Goal: Task Accomplishment & Management: Complete application form

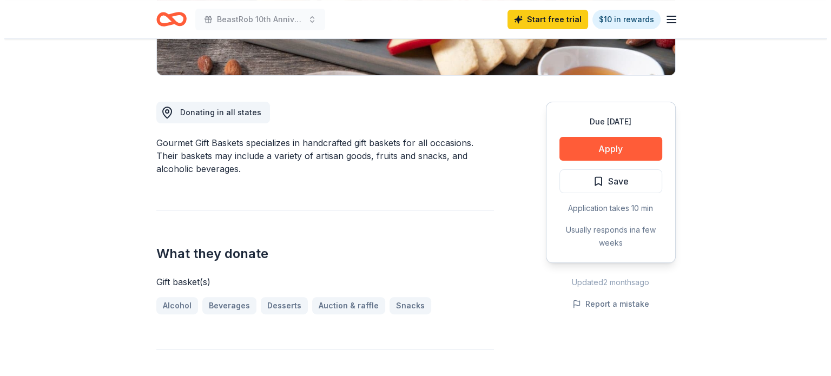
scroll to position [251, 0]
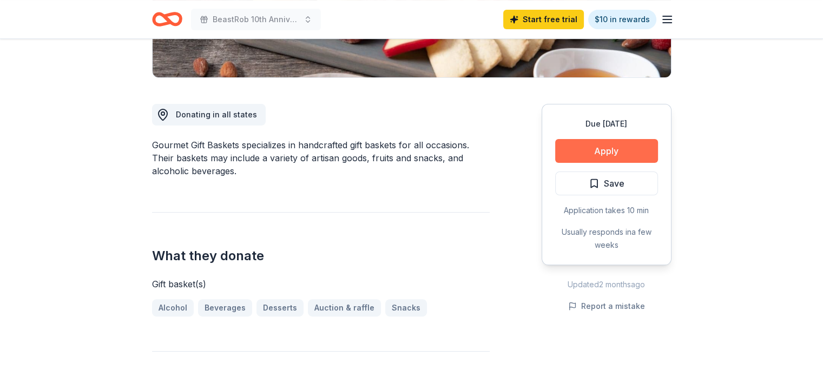
click at [628, 154] on button "Apply" at bounding box center [606, 151] width 103 height 24
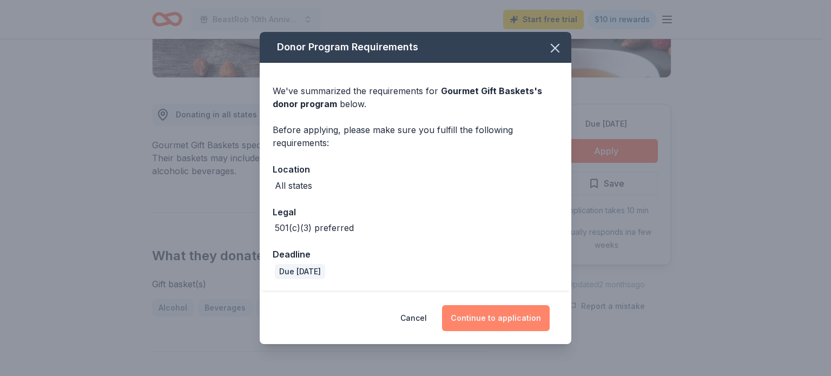
click at [510, 312] on button "Continue to application" at bounding box center [496, 318] width 108 height 26
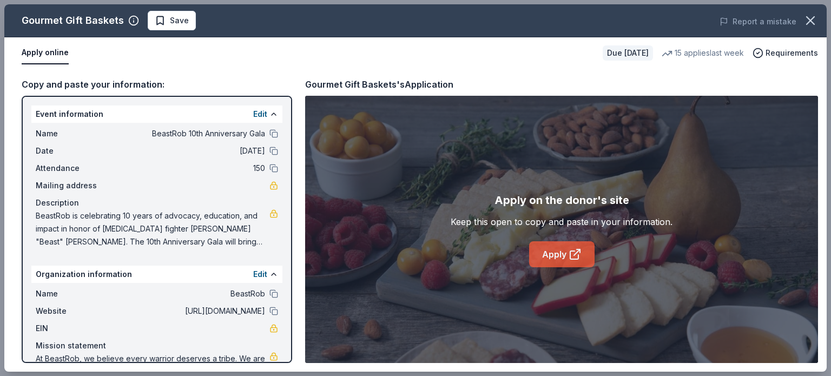
click at [565, 253] on link "Apply" at bounding box center [561, 254] width 65 height 26
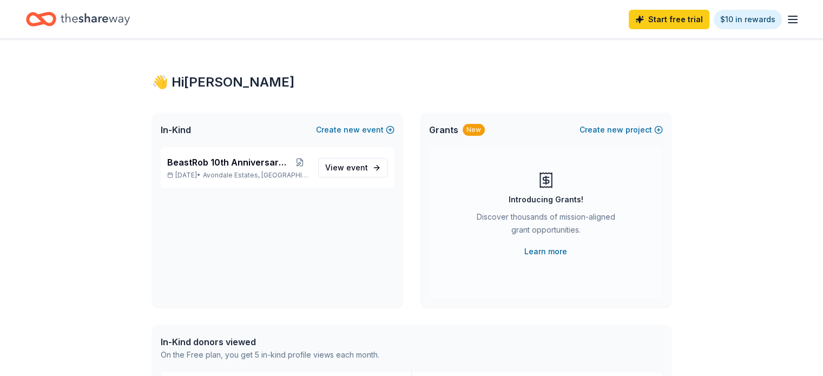
click at [454, 130] on span "Grants" at bounding box center [443, 129] width 29 height 13
click at [476, 130] on div "New" at bounding box center [474, 130] width 22 height 12
click at [786, 14] on icon "button" at bounding box center [792, 19] width 13 height 13
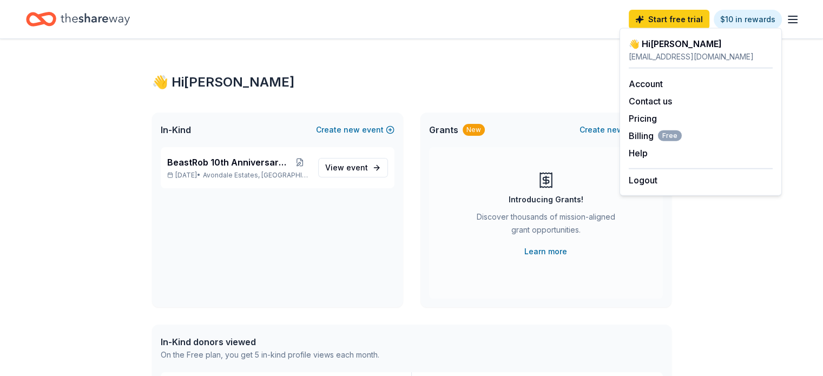
click at [503, 77] on div "👋 Hi Andrea" at bounding box center [412, 82] width 520 height 17
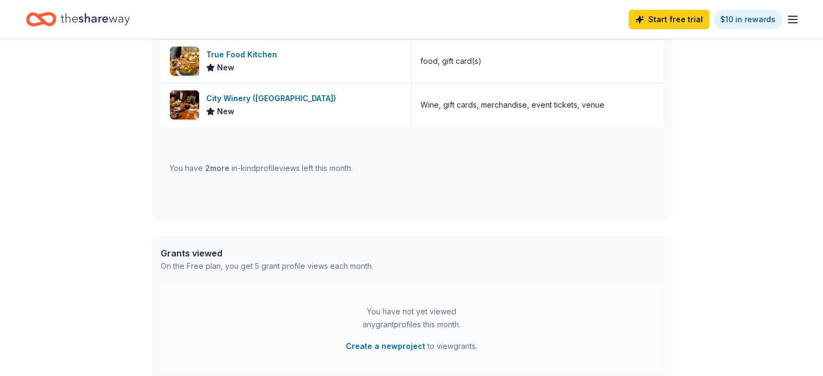
scroll to position [378, 0]
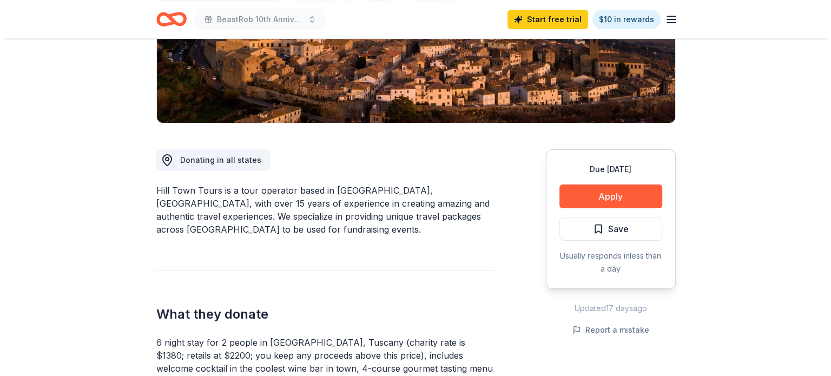
scroll to position [186, 0]
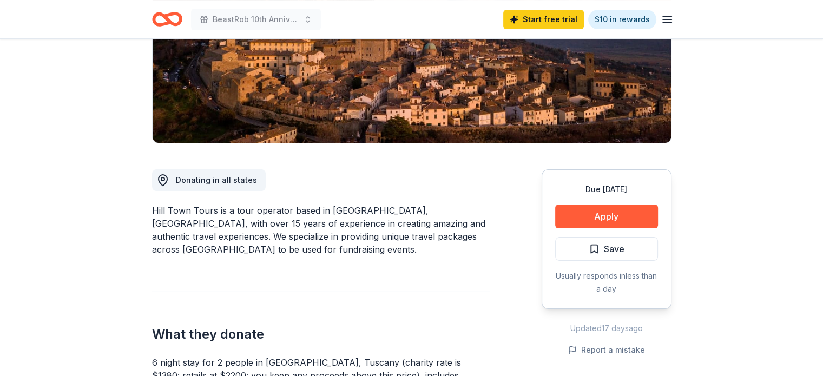
click at [823, 119] on html "BeastRob 10th Anniversary Gala Start free trial $10 in rewards Due in 74 days S…" at bounding box center [411, 2] width 823 height 376
click at [625, 215] on button "Apply" at bounding box center [606, 217] width 103 height 24
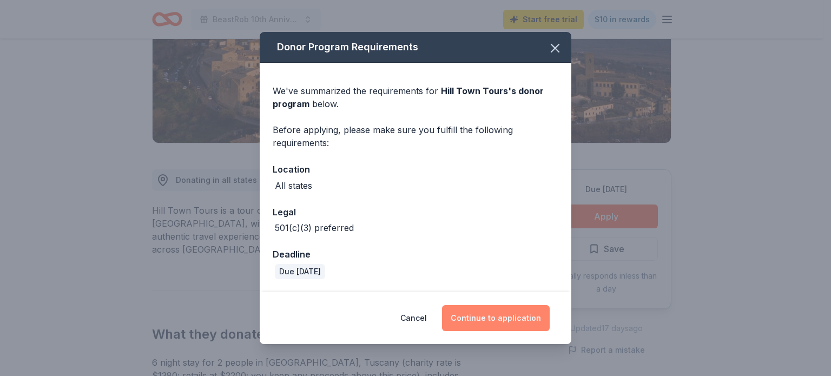
click at [483, 314] on button "Continue to application" at bounding box center [496, 318] width 108 height 26
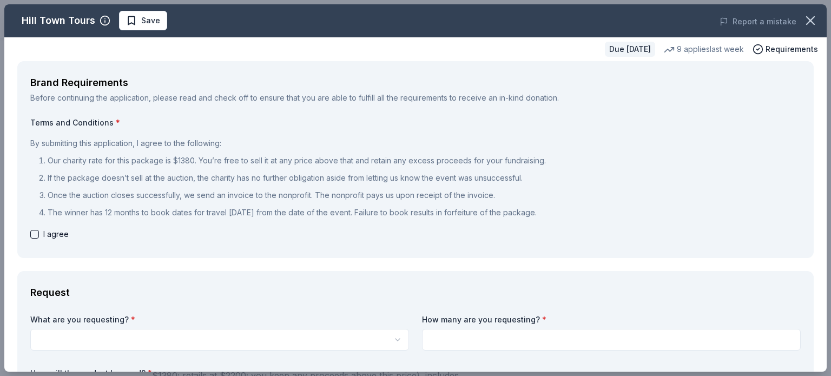
click at [32, 232] on button "button" at bounding box center [34, 234] width 9 height 9
checkbox input "true"
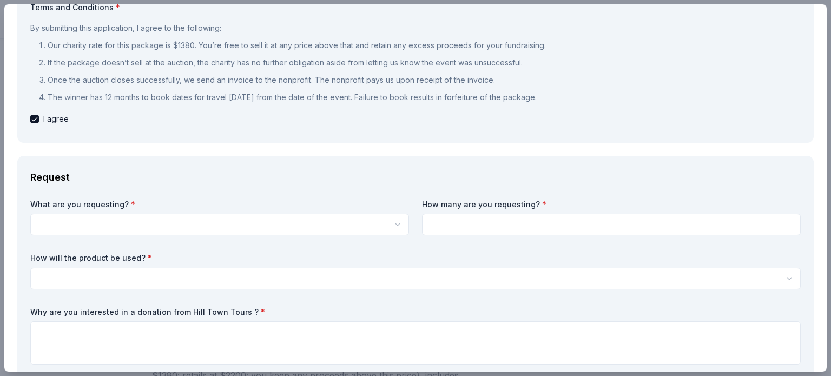
scroll to position [116, 0]
click at [395, 191] on html "BeastRob 10th Anniversary Gala Start free trial $10 in rewards Due in 74 days S…" at bounding box center [415, 2] width 831 height 376
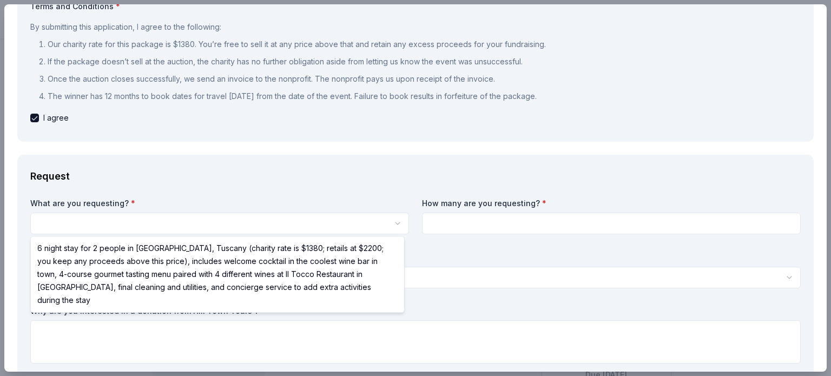
scroll to position [0, 0]
select select "6 night stay for 2 people in [GEOGRAPHIC_DATA], Tuscany (charity rate is $1380;…"
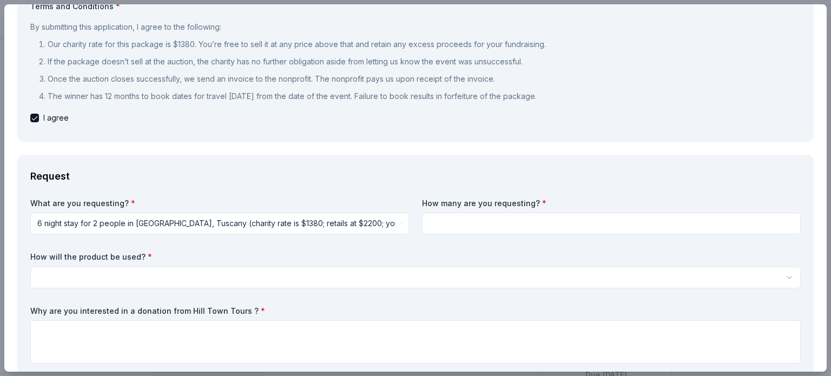
click at [443, 226] on input at bounding box center [611, 224] width 379 height 22
type input "1"
click at [225, 278] on html "BeastRob 10th Anniversary Gala Save Apply Due in 74 days Share Hill Town Tours …" at bounding box center [415, 188] width 831 height 376
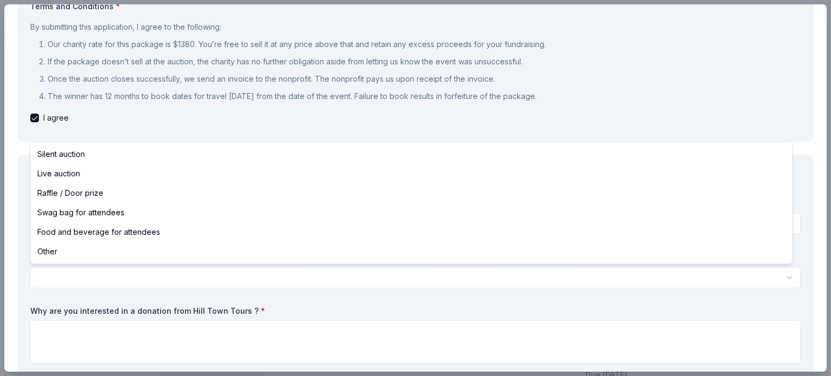
select select "silentAuction"
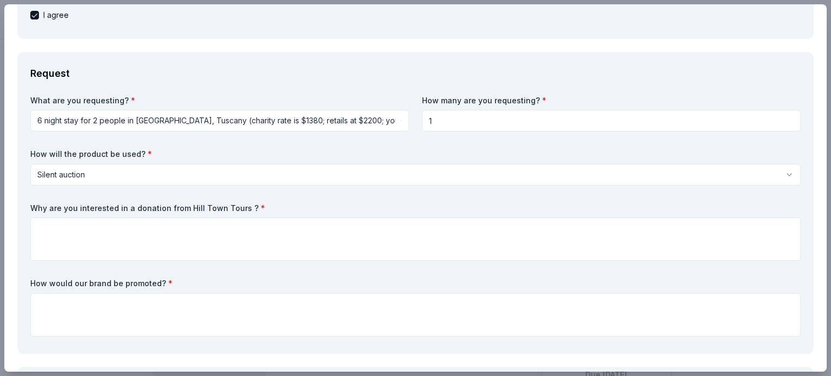
scroll to position [235, 0]
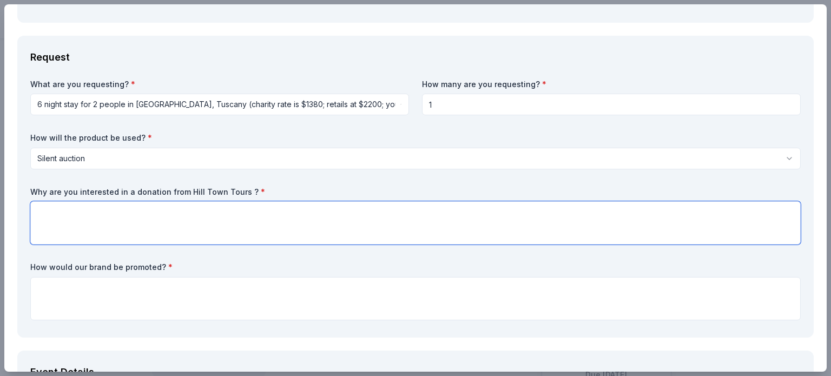
click at [523, 232] on textarea at bounding box center [415, 222] width 771 height 43
click at [203, 191] on label "Why are you interested in a donation from Hill Town Tours ? *" at bounding box center [415, 192] width 771 height 11
drag, startPoint x: 28, startPoint y: 192, endPoint x: 137, endPoint y: 210, distance: 110.2
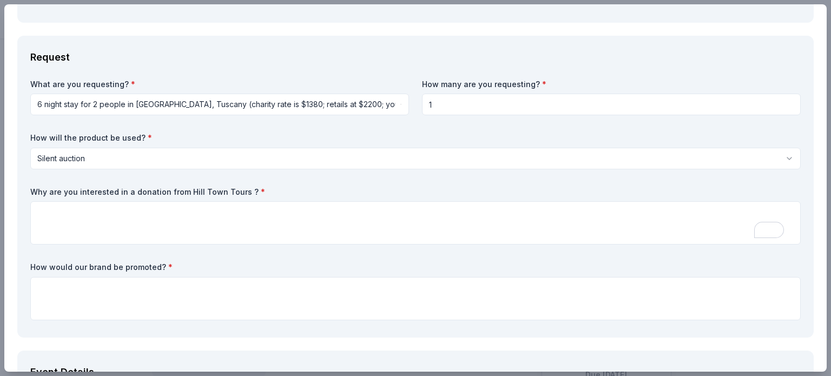
click at [137, 210] on div "Request What are you requesting? * 6 night stay for 2 people in Cortona, Tuscan…" at bounding box center [415, 187] width 797 height 302
drag, startPoint x: 260, startPoint y: 193, endPoint x: 141, endPoint y: 192, distance: 119.6
click at [141, 193] on label "Why are you interested in a donation from Hill Town Tours ? *" at bounding box center [415, 192] width 771 height 11
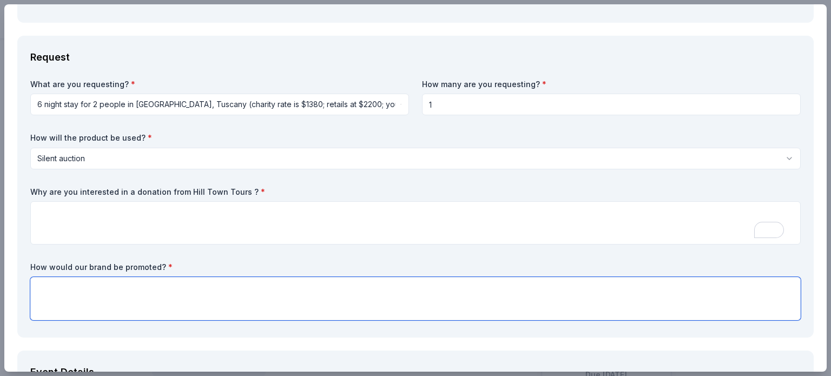
click at [260, 306] on textarea at bounding box center [415, 298] width 771 height 43
paste textarea "• Logo on event signage, programs, and digital materials • Recognition on Beast…"
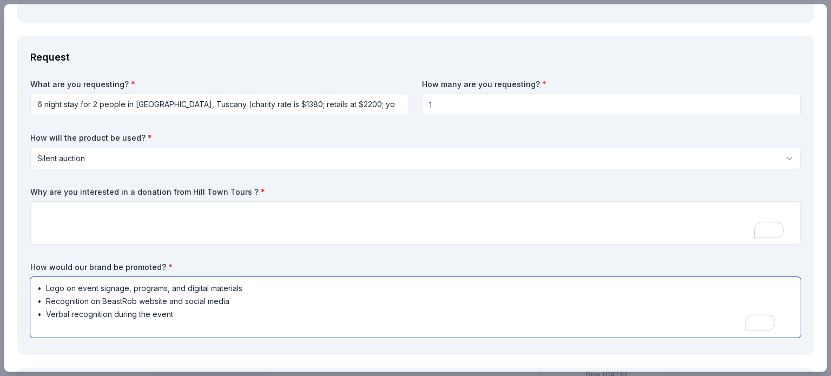
type textarea "• Logo on event signage, programs, and digital materials • Recognition on Beast…"
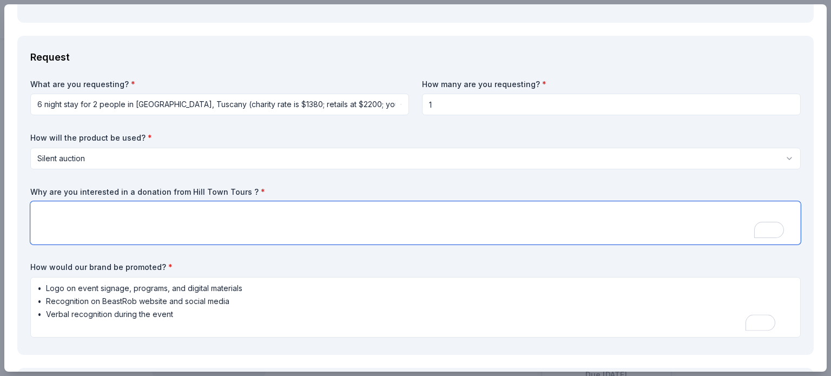
click at [198, 214] on textarea "To enrich screen reader interactions, please activate Accessibility in Grammarl…" at bounding box center [415, 222] width 771 height 43
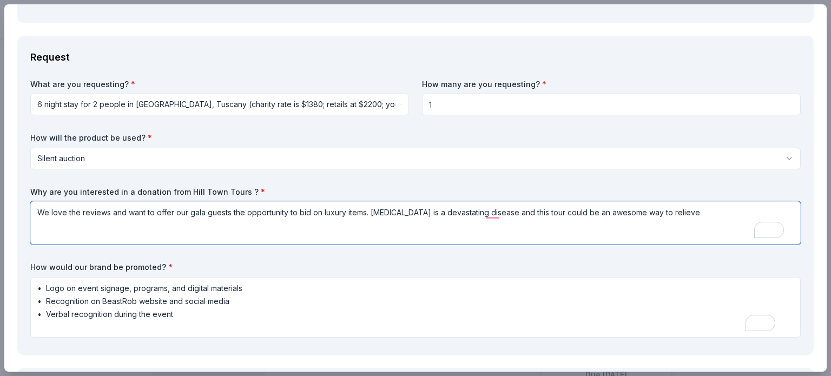
click at [673, 215] on textarea "We love the reviews and want to offer our gala guests the opportunity to bid on…" at bounding box center [415, 222] width 771 height 43
click at [373, 210] on textarea "We love the reviews and want to offer our gala guests the opportunity to bid on…" at bounding box center [415, 222] width 771 height 43
type textarea "We love the reviews and want to offer our gala guests the opportunity to bid on…"
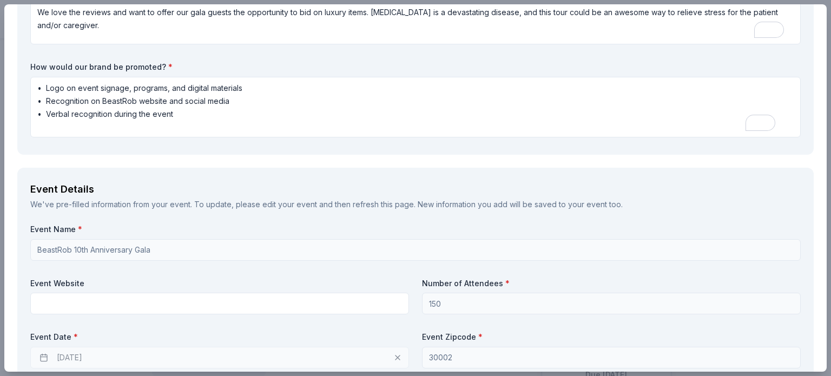
scroll to position [491, 0]
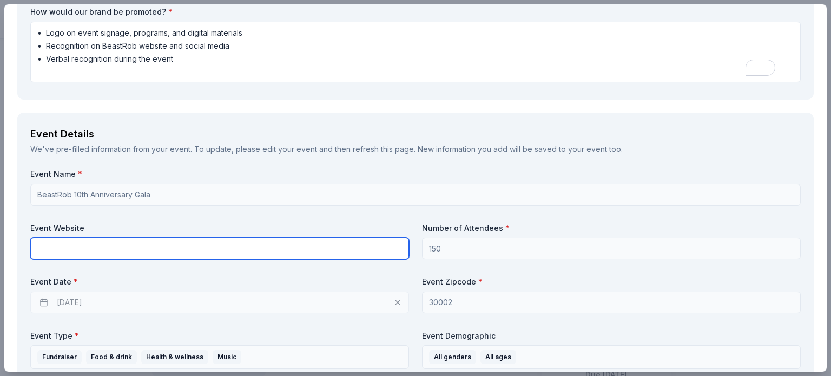
click at [226, 255] on input "text" at bounding box center [219, 249] width 379 height 22
click at [171, 257] on input "text" at bounding box center [219, 249] width 379 height 22
paste input "https://beastrobgala2025.eventbrite.com"
type input "https://beastrobgala2025.eventbrite.com"
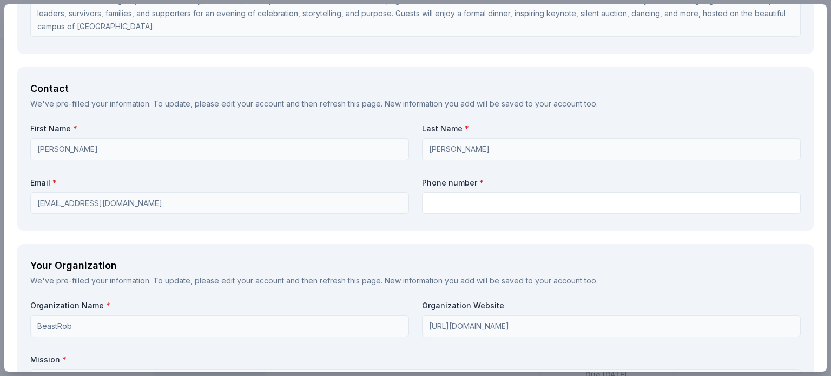
scroll to position [911, 0]
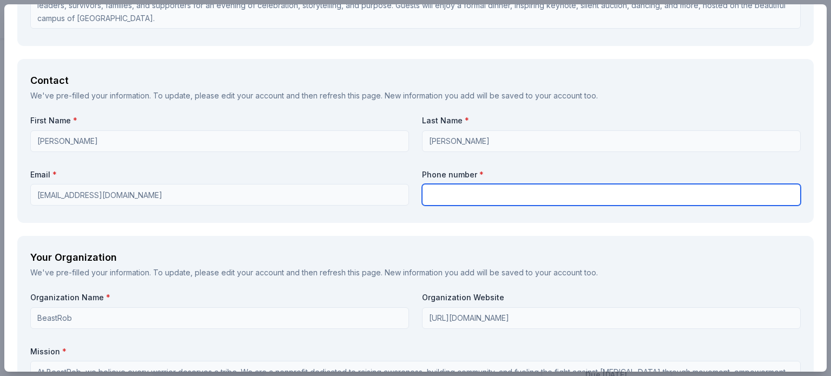
click at [690, 189] on input "text" at bounding box center [611, 195] width 379 height 22
type input "4046154540"
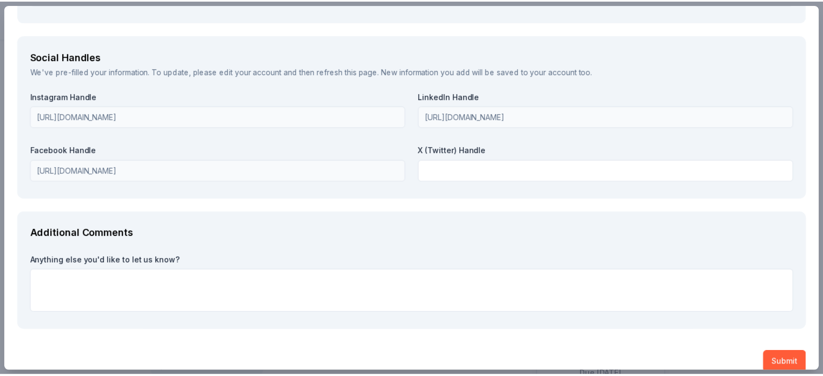
scroll to position [1479, 0]
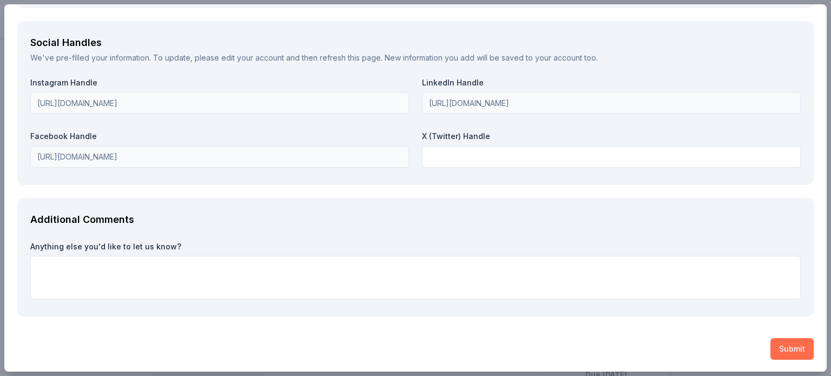
click at [780, 348] on button "Submit" at bounding box center [792, 349] width 43 height 22
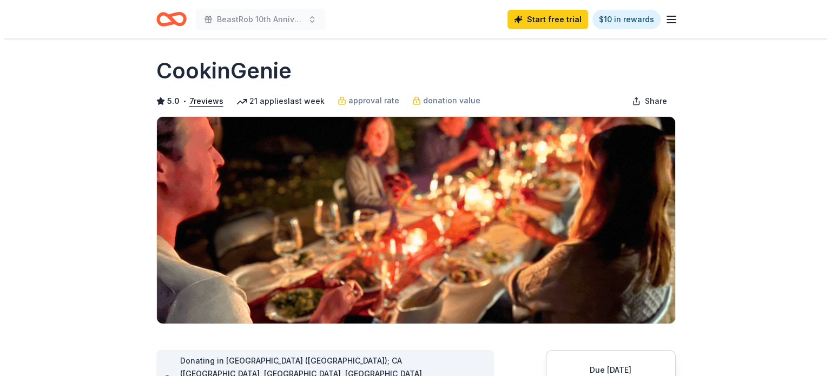
scroll to position [103, 0]
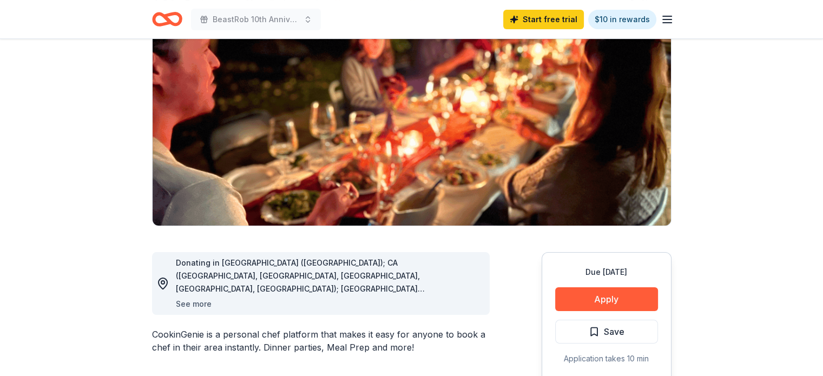
click at [200, 303] on button "See more" at bounding box center [194, 304] width 36 height 13
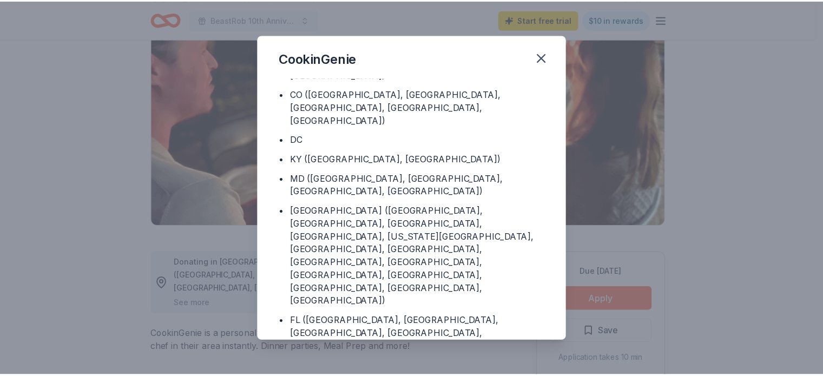
scroll to position [76, 0]
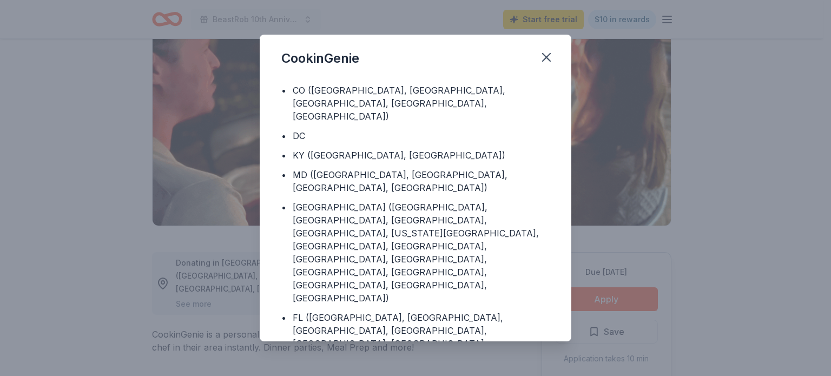
click at [607, 193] on div "CookinGenie Donating in • AZ (Maricopa County) • CA (Los Angeles County, Rivers…" at bounding box center [415, 188] width 831 height 376
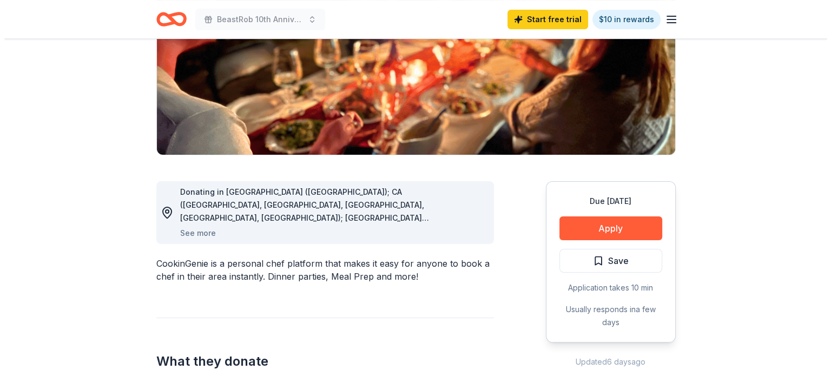
scroll to position [186, 0]
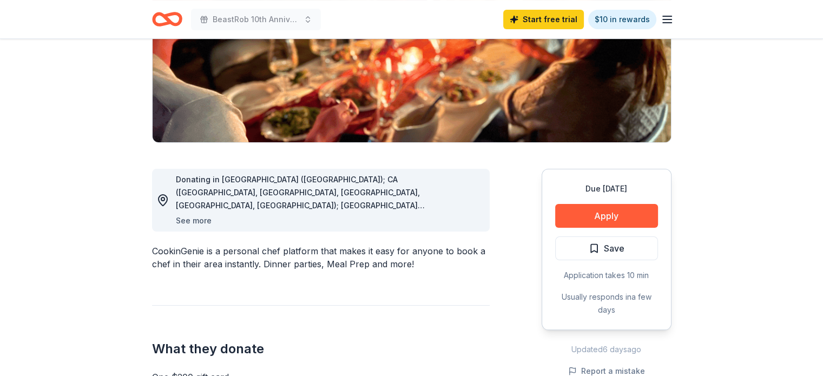
click at [199, 219] on button "See more" at bounding box center [194, 220] width 36 height 13
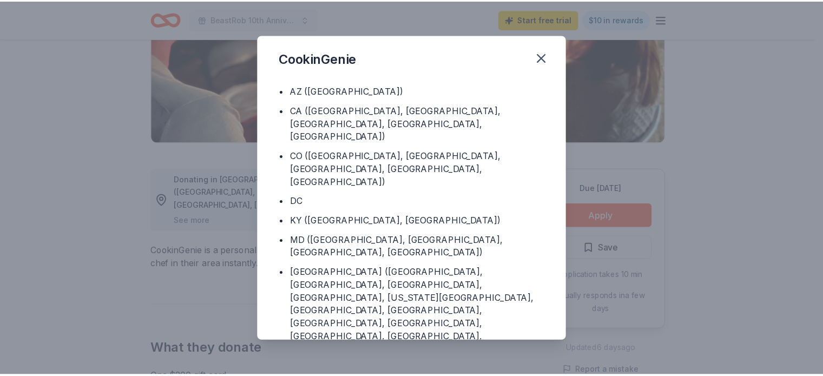
scroll to position [0, 0]
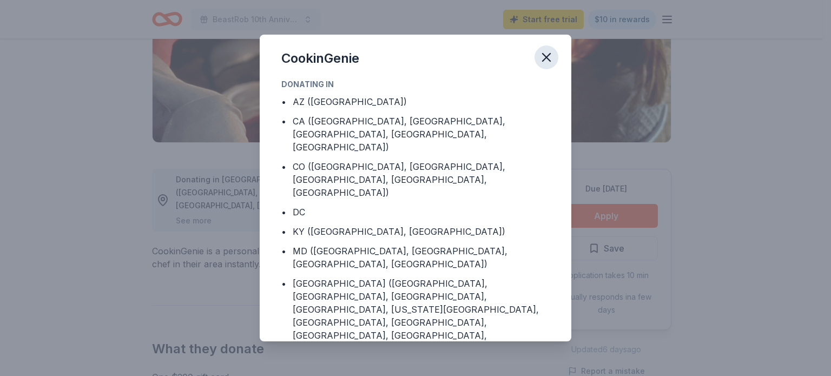
click at [549, 60] on icon "button" at bounding box center [547, 58] width 8 height 8
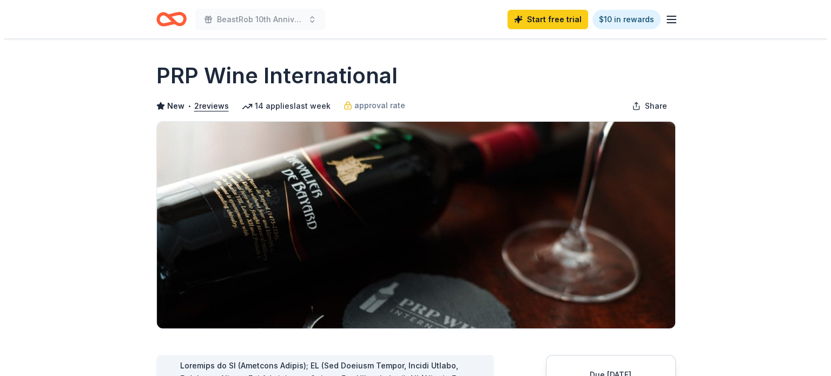
scroll to position [158, 0]
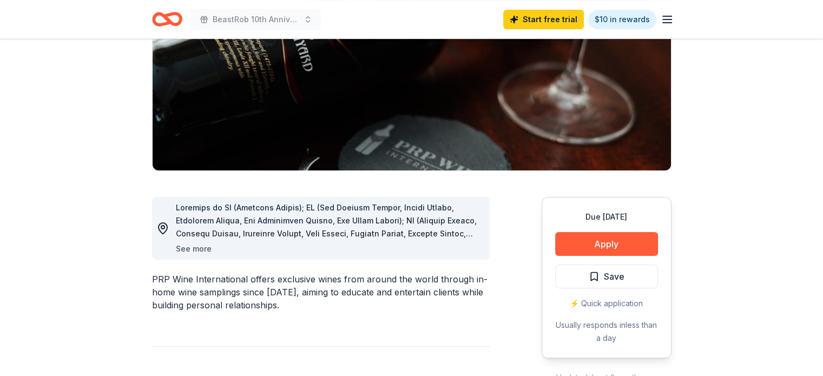
click at [193, 247] on button "See more" at bounding box center [194, 248] width 36 height 13
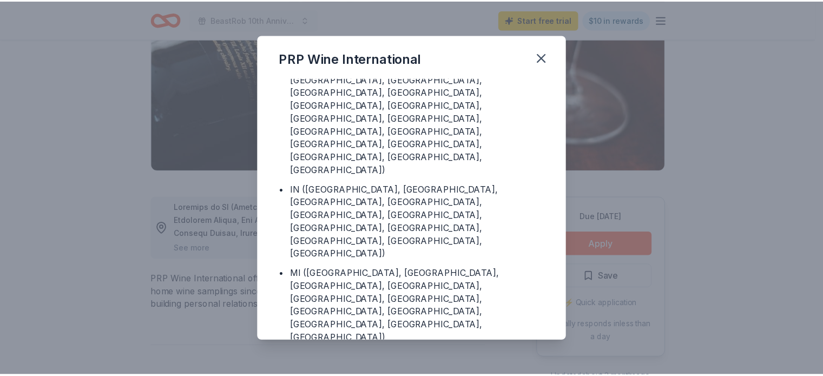
scroll to position [308, 0]
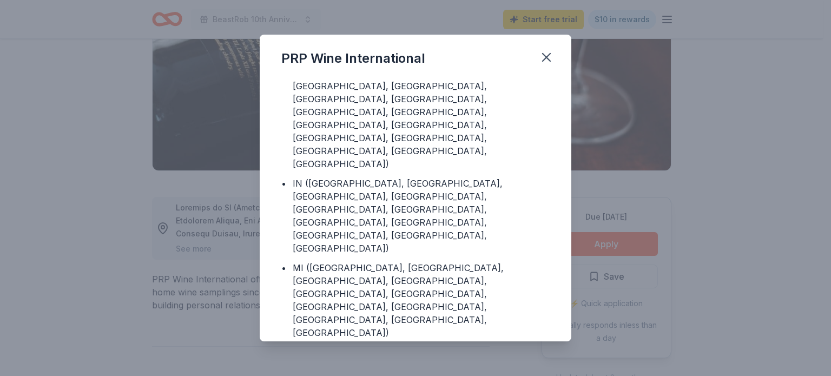
click at [104, 242] on div "PRP Wine International Donating in • AZ ([GEOGRAPHIC_DATA]) • CA ([GEOGRAPHIC_D…" at bounding box center [415, 188] width 831 height 376
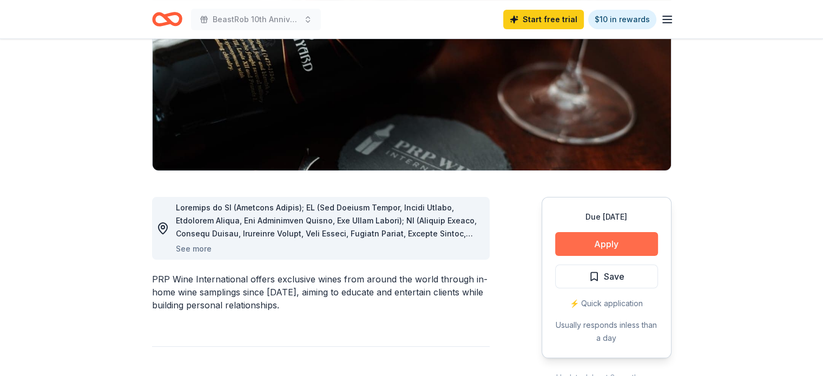
click at [621, 246] on button "Apply" at bounding box center [606, 244] width 103 height 24
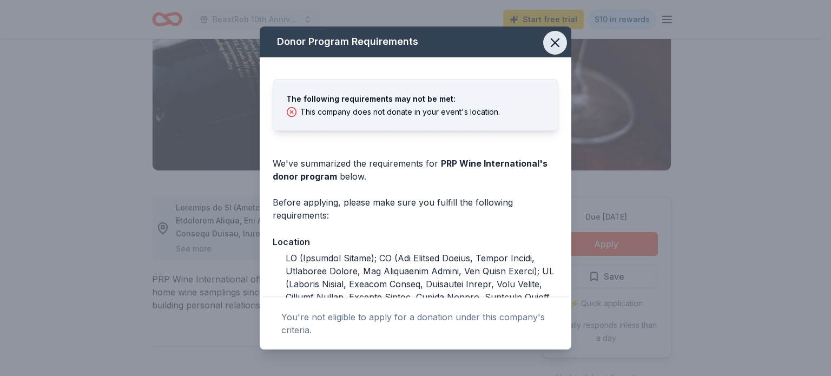
click at [548, 41] on icon "button" at bounding box center [555, 42] width 15 height 15
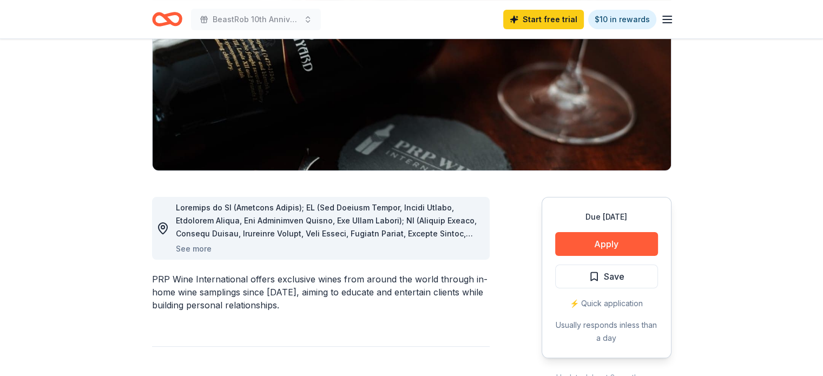
click at [170, 22] on icon "Home" at bounding box center [171, 19] width 17 height 11
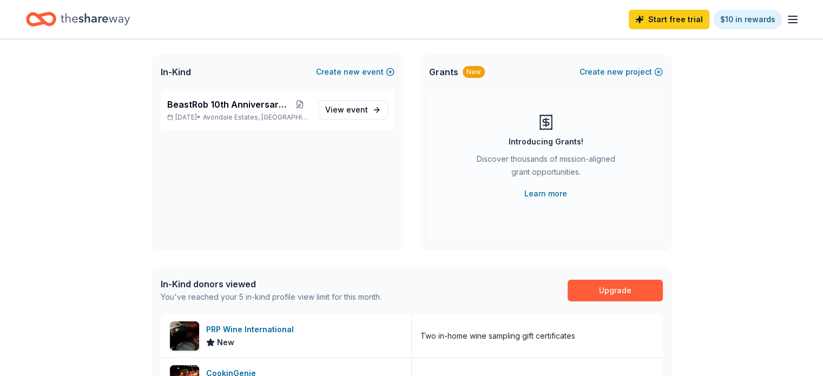
scroll to position [60, 0]
